Goal: Transaction & Acquisition: Purchase product/service

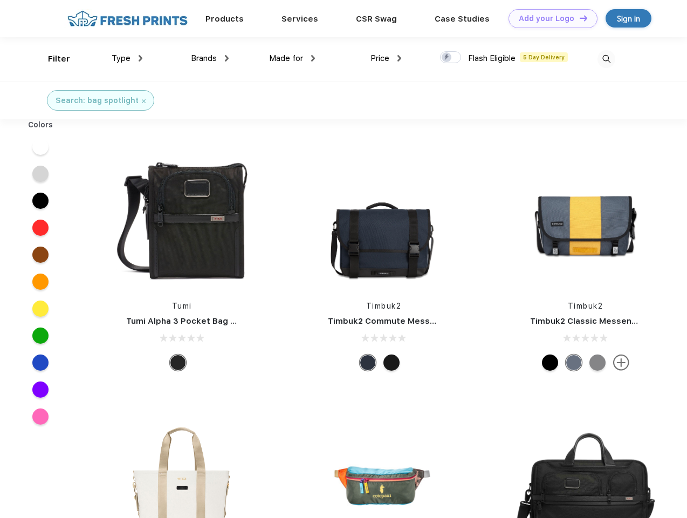
click at [549, 18] on link "Add your Logo Design Tool" at bounding box center [552, 18] width 89 height 19
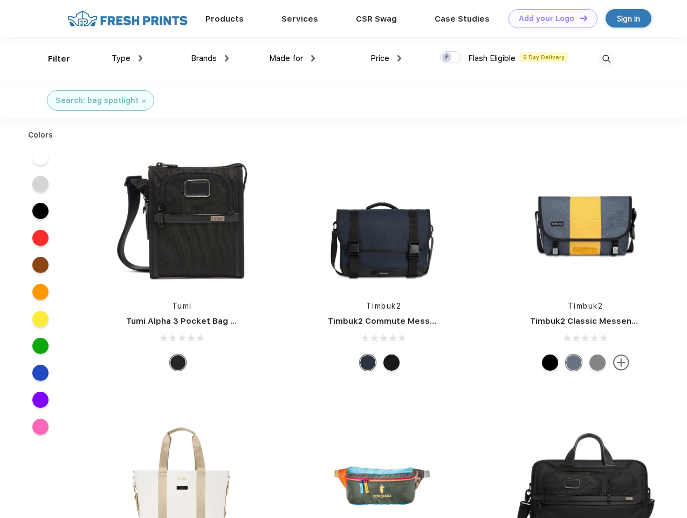
click at [0, 0] on div "Design Tool" at bounding box center [0, 0] width 0 height 0
click at [579, 18] on link "Add your Logo Design Tool" at bounding box center [552, 18] width 89 height 19
click at [52, 59] on div "Filter" at bounding box center [59, 59] width 22 height 12
click at [127, 58] on span "Type" at bounding box center [121, 58] width 19 height 10
click at [210, 58] on span "Brands" at bounding box center [204, 58] width 26 height 10
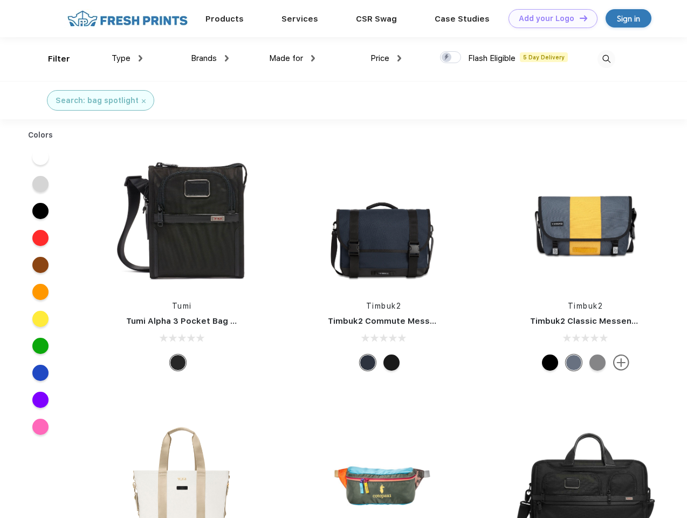
click at [292, 58] on span "Made for" at bounding box center [286, 58] width 34 height 10
click at [386, 58] on span "Price" at bounding box center [379, 58] width 19 height 10
click at [451, 58] on div at bounding box center [450, 57] width 21 height 12
click at [447, 58] on input "checkbox" at bounding box center [443, 54] width 7 height 7
click at [606, 59] on img at bounding box center [606, 59] width 18 height 18
